Goal: Book appointment/travel/reservation

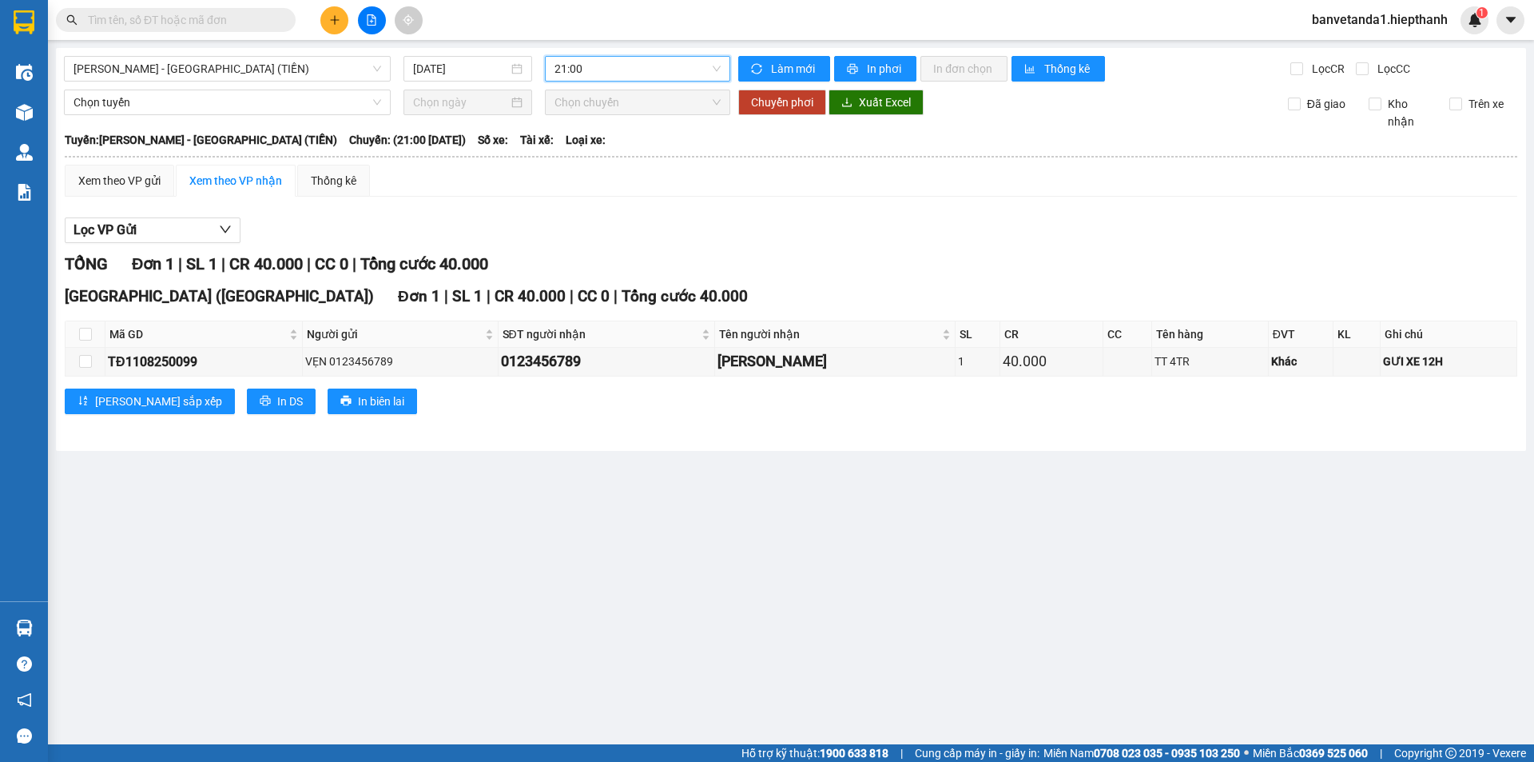
click at [574, 68] on span "21:00" at bounding box center [638, 69] width 166 height 24
click at [249, 72] on span "[PERSON_NAME] - [GEOGRAPHIC_DATA] (TIỀN)" at bounding box center [228, 69] width 308 height 24
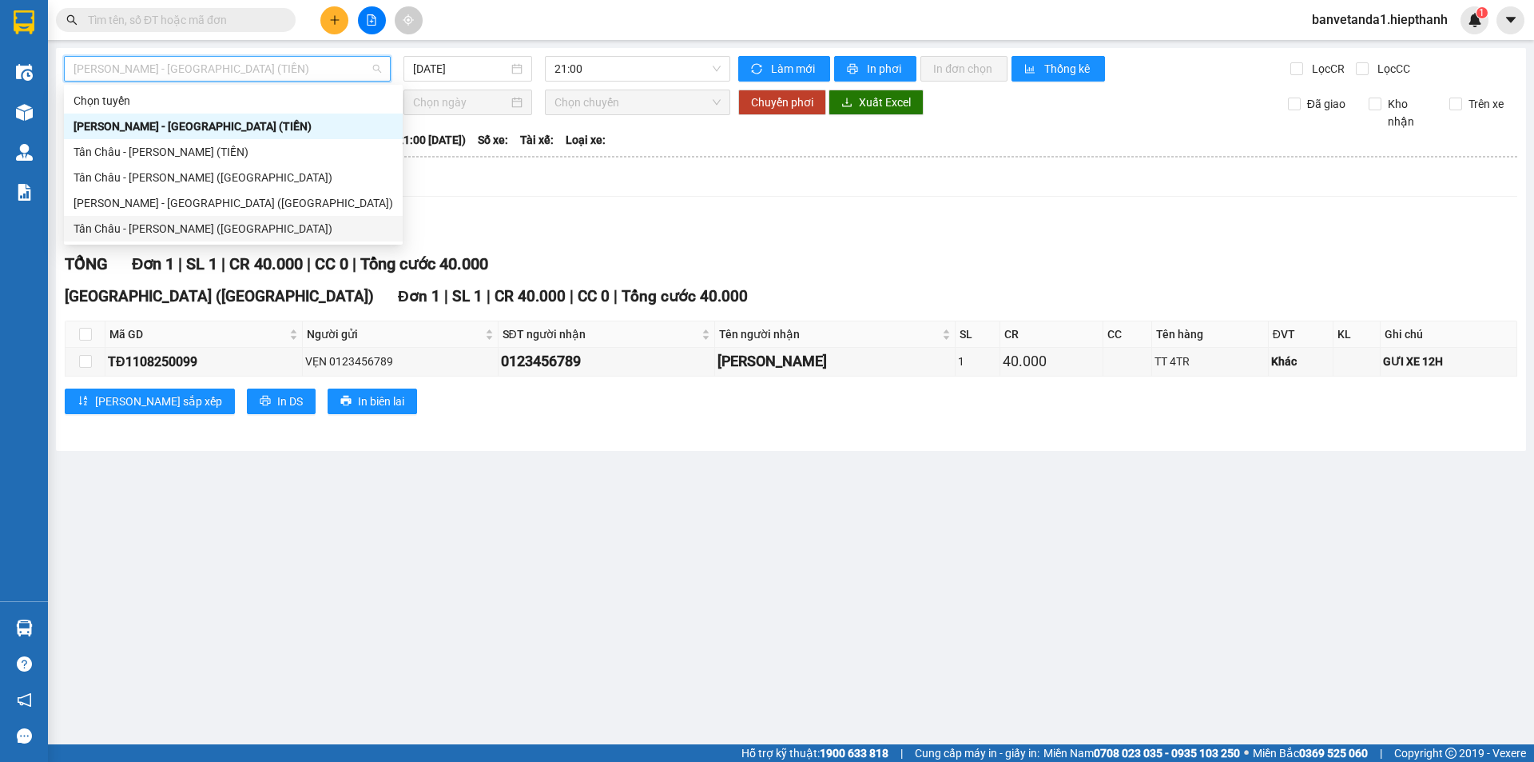
click at [187, 225] on div "Tân Châu - [PERSON_NAME] ([GEOGRAPHIC_DATA])" at bounding box center [234, 229] width 320 height 18
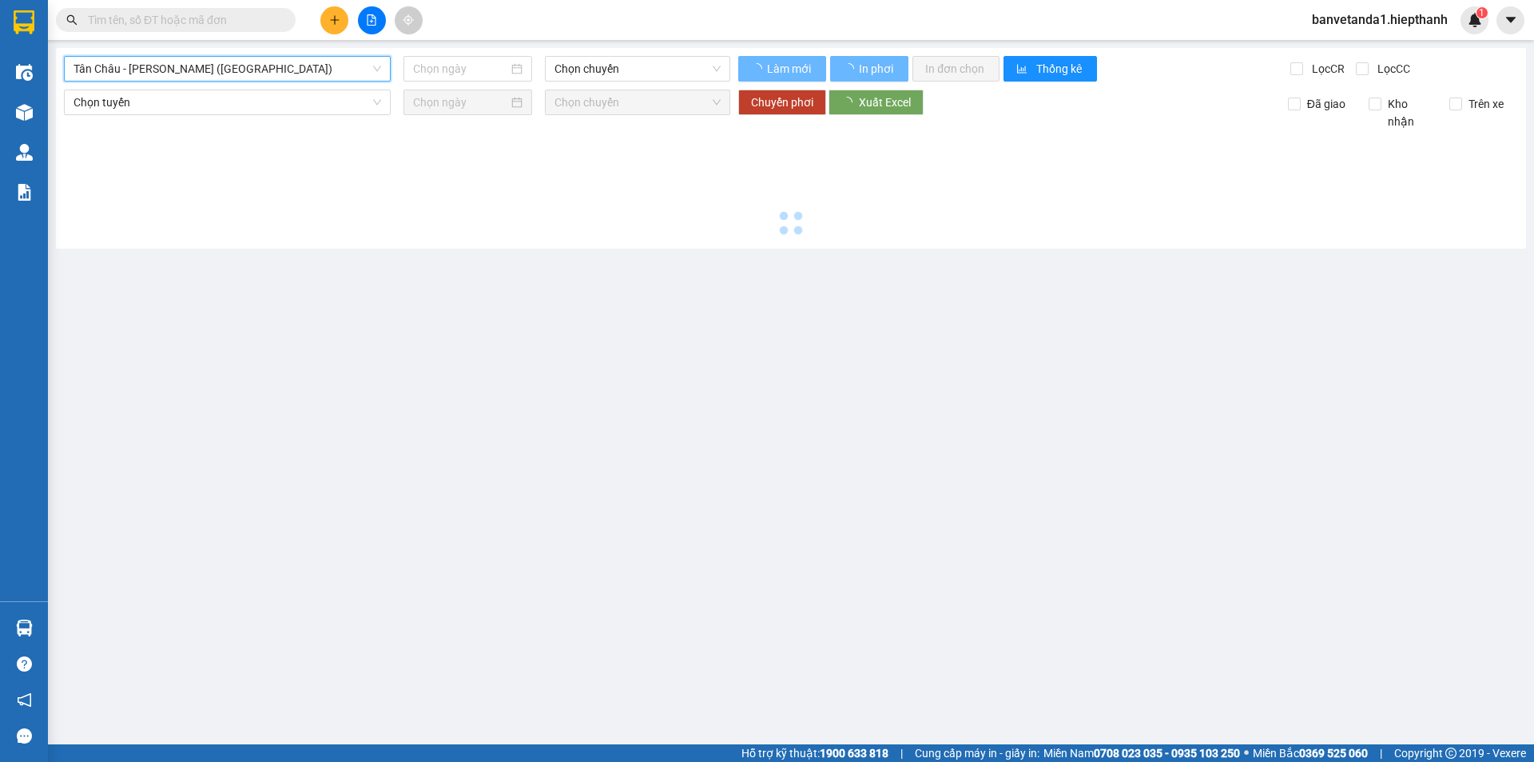
type input "[DATE]"
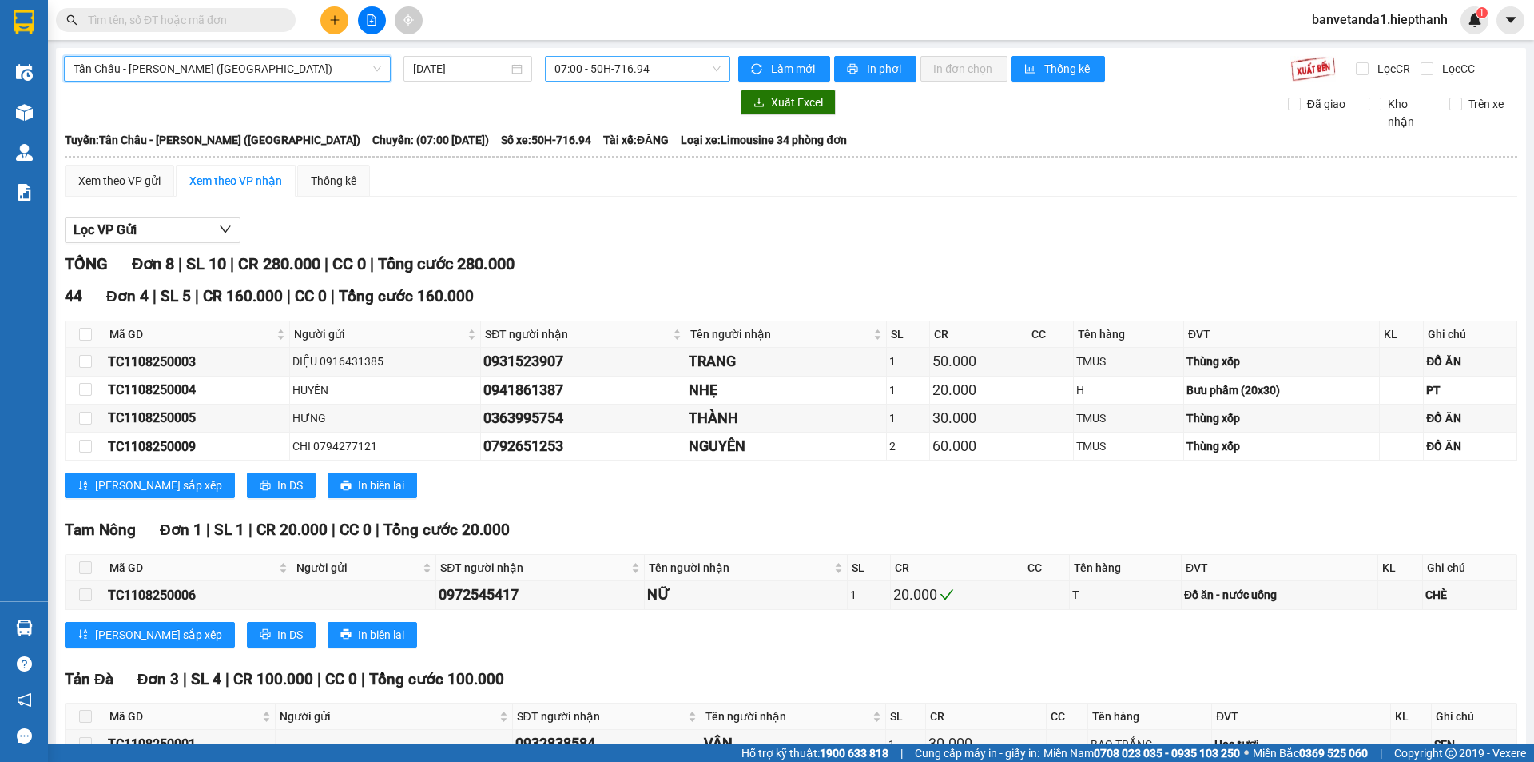
click at [593, 61] on span "07:00 - 50H-716.94" at bounding box center [638, 69] width 166 height 24
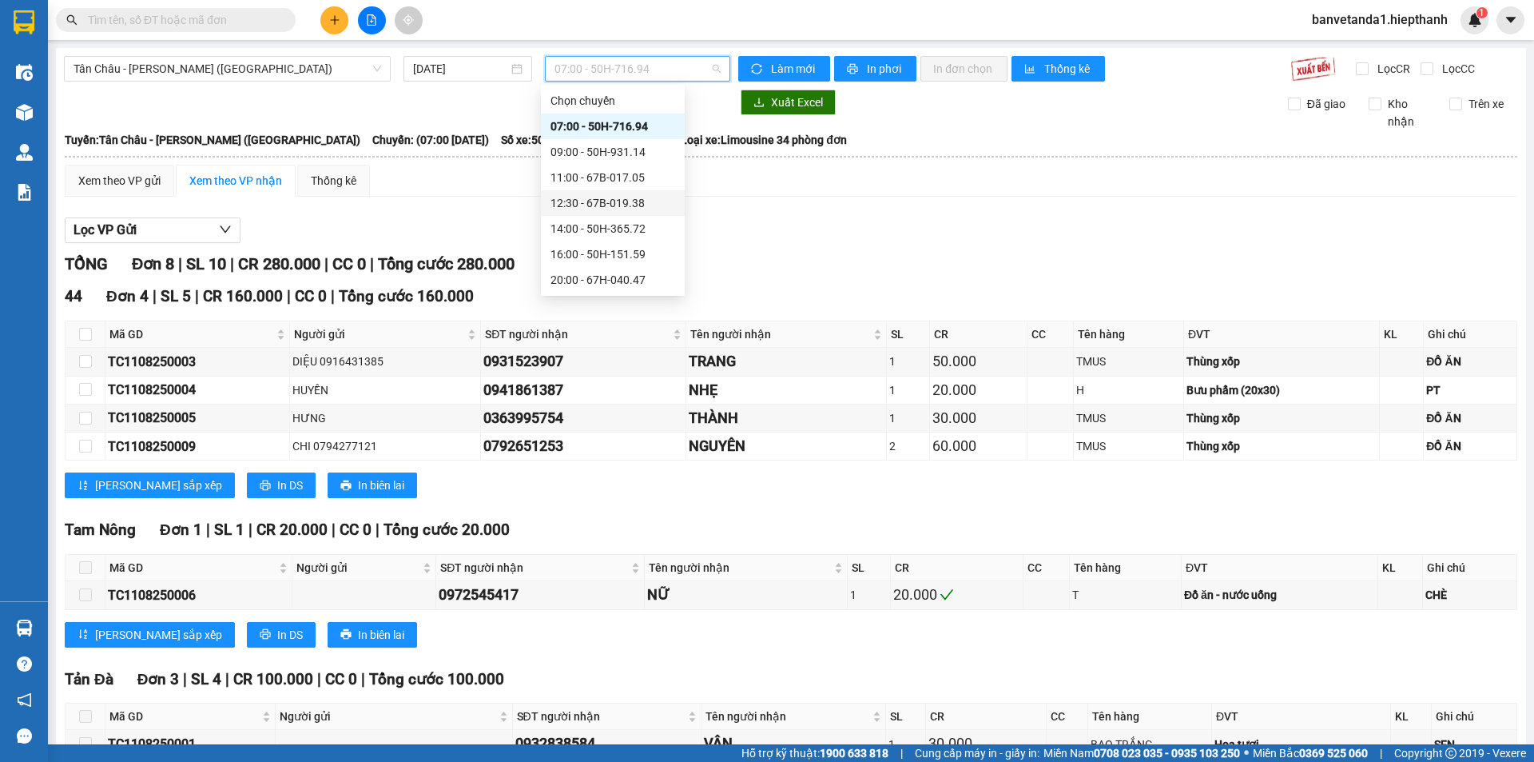
click at [578, 201] on div "12:30 - 67B-019.38" at bounding box center [613, 203] width 125 height 18
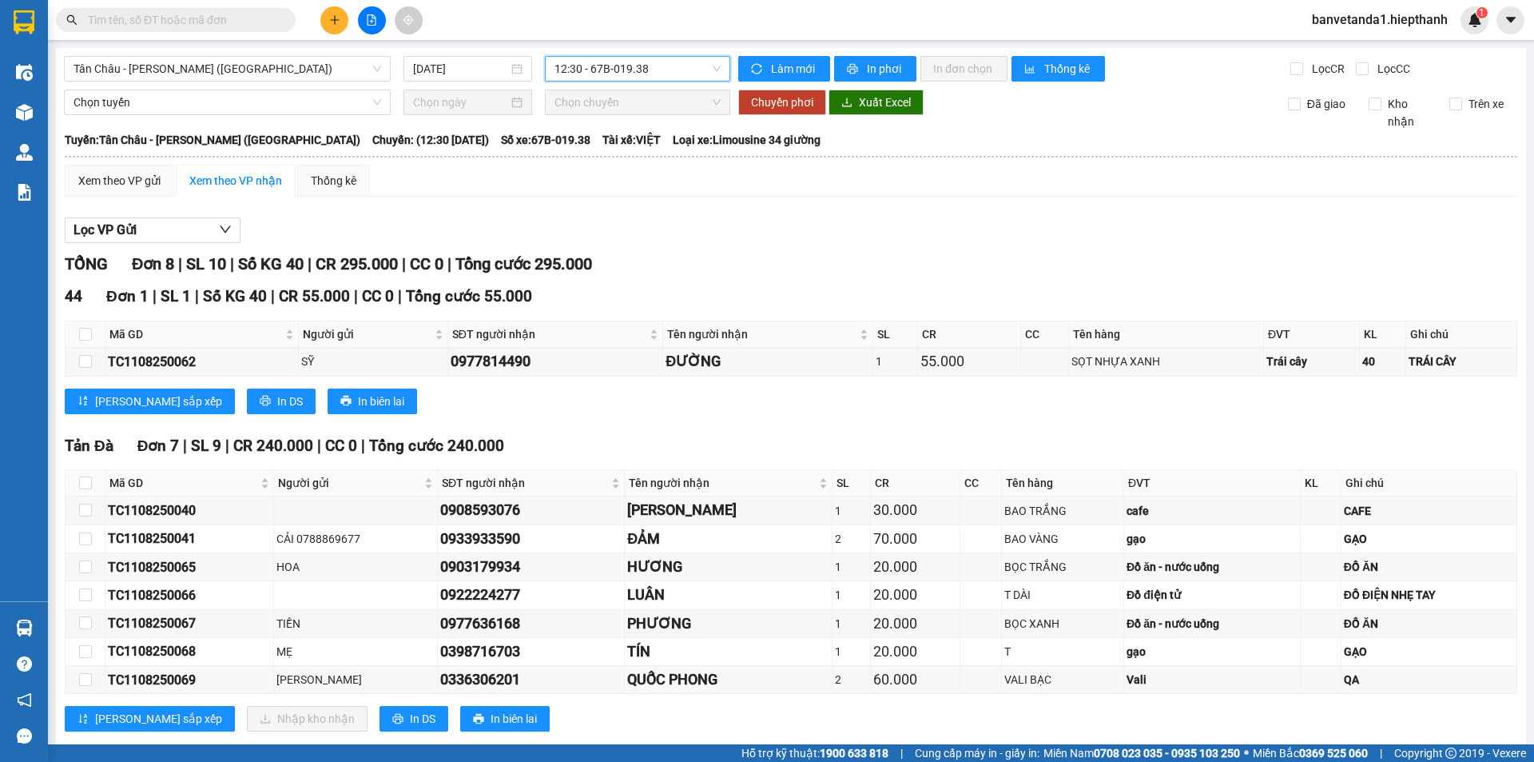
scroll to position [32, 0]
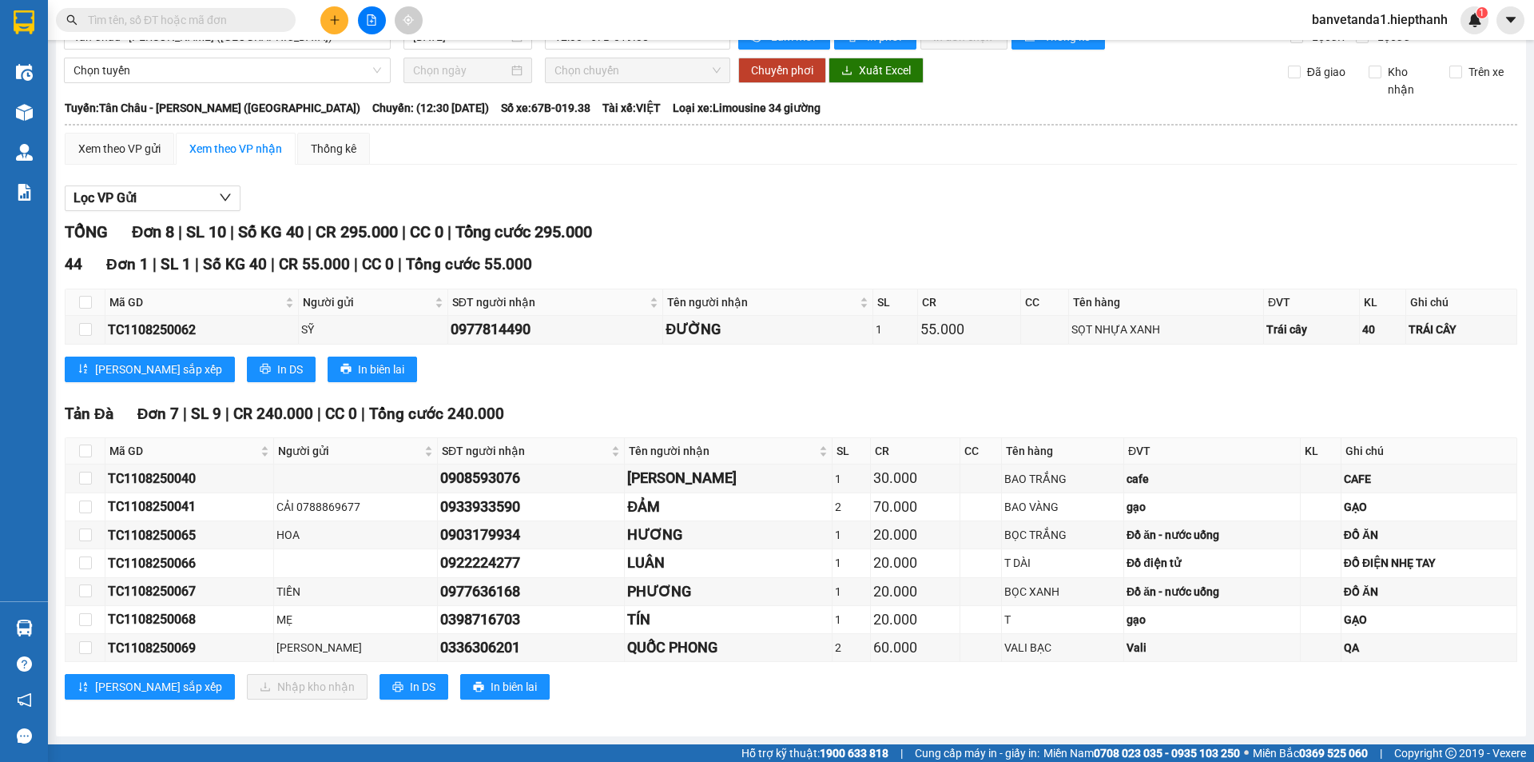
click at [520, 207] on div "Lọc VP Gửi" at bounding box center [791, 198] width 1453 height 26
